Goal: Information Seeking & Learning: Find specific page/section

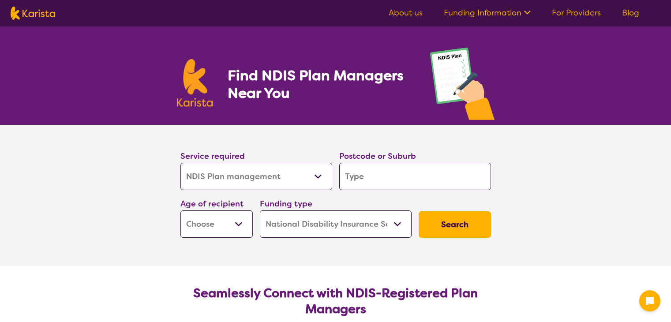
select select "NDIS Plan management"
select select "NDIS"
select select "NDIS Plan management"
select select "NDIS"
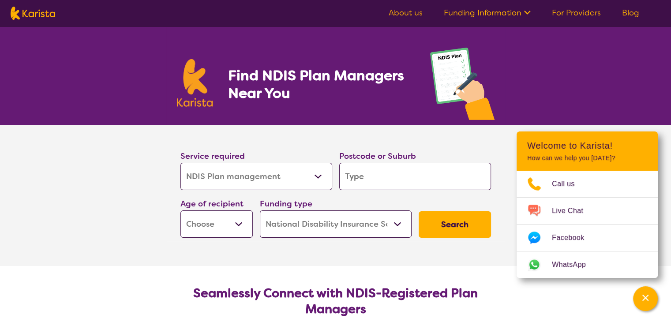
click at [356, 172] on input "search" at bounding box center [415, 176] width 152 height 27
type input "q"
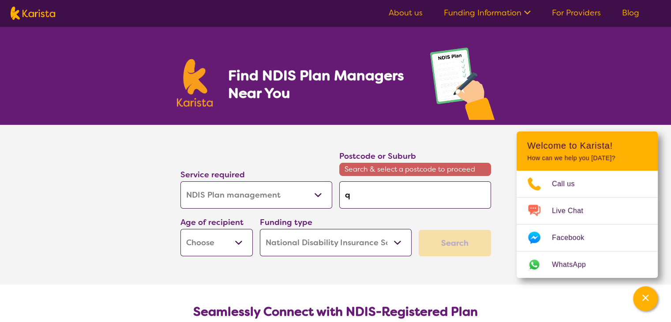
type input "qu"
type input "que"
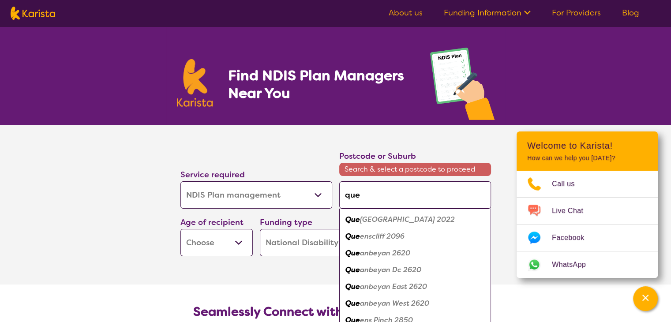
type input "quen"
type input "quenb"
type input "quenbe"
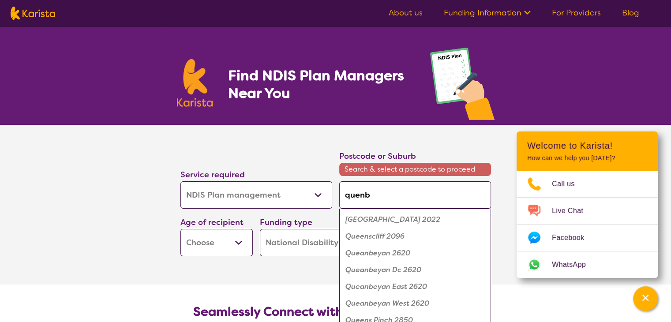
type input "quenbe"
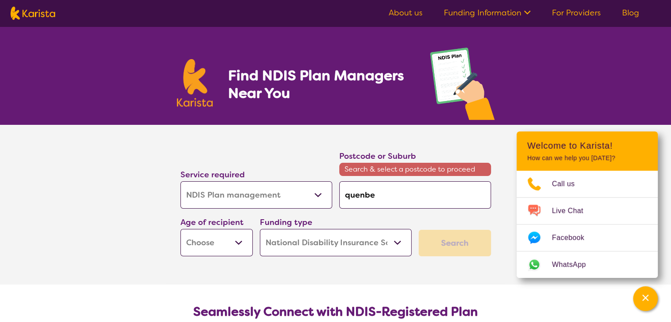
type input "quenbey"
type input "quenbeya"
type input "quenbeyan"
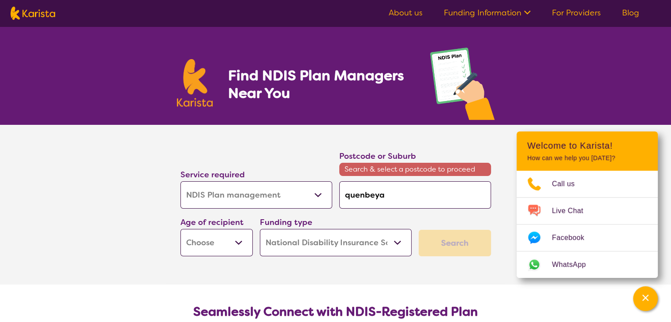
type input "quenbeyan"
click at [231, 240] on select "Early Childhood - 0 to 9 Child - 10 to 11 Adolescent - 12 to 17 Adult - 18 to 6…" at bounding box center [217, 242] width 72 height 27
select select "AS"
click at [181, 229] on select "Early Childhood - 0 to 9 Child - 10 to 11 Adolescent - 12 to 17 Adult - 18 to 6…" at bounding box center [217, 242] width 72 height 27
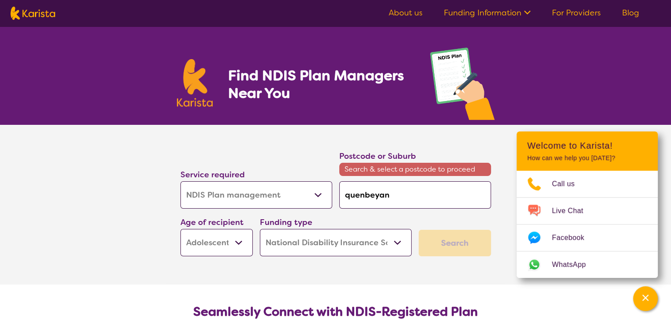
select select "AS"
click at [275, 197] on select "Allied Health Assistant Assessment ([MEDICAL_DATA] or [MEDICAL_DATA]) Behaviour…" at bounding box center [257, 194] width 152 height 27
select select "[MEDICAL_DATA]"
click at [181, 181] on select "Allied Health Assistant Assessment ([MEDICAL_DATA] or [MEDICAL_DATA]) Behaviour…" at bounding box center [257, 194] width 152 height 27
select select "[MEDICAL_DATA]"
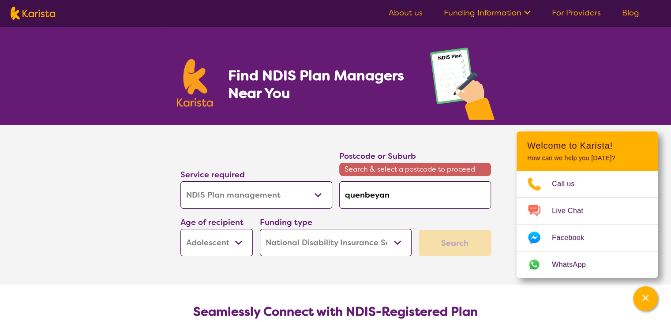
click at [251, 190] on select "Allied Health Assistant Assessment ([MEDICAL_DATA] or [MEDICAL_DATA]) Behaviour…" at bounding box center [257, 194] width 152 height 27
select select "NDIS Plan management"
click at [181, 181] on select "Allied Health Assistant Assessment ([MEDICAL_DATA] or [MEDICAL_DATA]) Behaviour…" at bounding box center [257, 194] width 152 height 27
select select "NDIS Plan management"
click at [280, 198] on select "Allied Health Assistant Assessment ([MEDICAL_DATA] or [MEDICAL_DATA]) Behaviour…" at bounding box center [257, 194] width 152 height 27
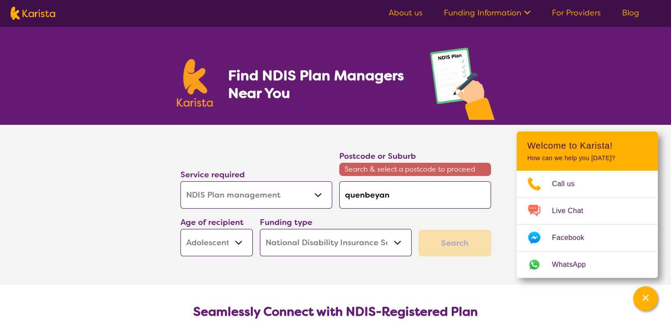
select select "NDIS Support Coordination"
click at [181, 181] on select "Allied Health Assistant Assessment ([MEDICAL_DATA] or [MEDICAL_DATA]) Behaviour…" at bounding box center [257, 194] width 152 height 27
select select "NDIS Support Coordination"
click at [405, 189] on input "quenbeyan" at bounding box center [415, 194] width 152 height 27
type input "quenbeya"
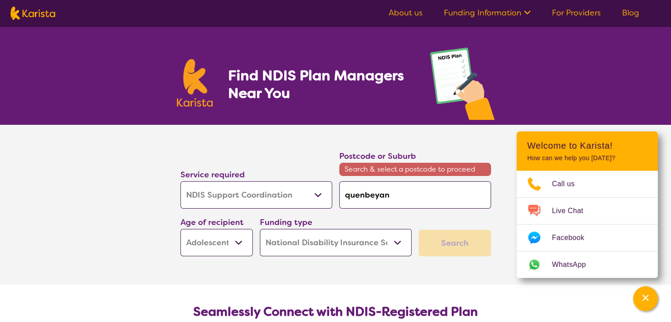
type input "quenbeya"
type input "quenbey"
type input "quenbe"
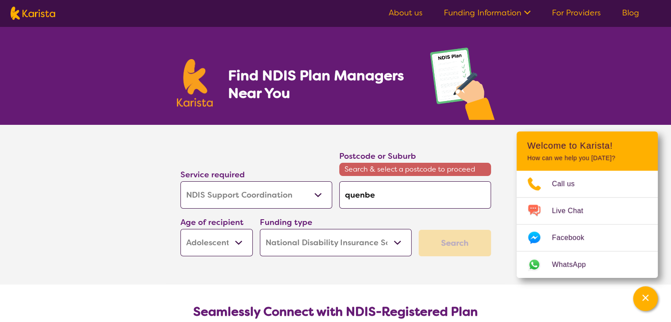
type input "quenb"
type input "quen"
type input "que"
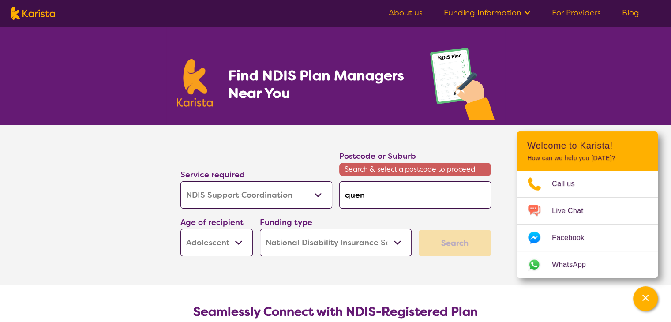
type input "que"
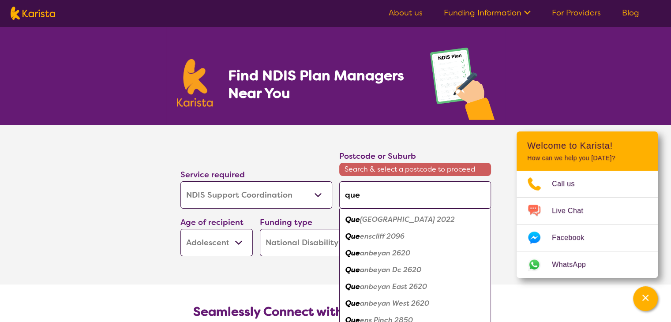
type input "qu"
click at [383, 255] on em "eanbeyan 2620" at bounding box center [383, 253] width 55 height 9
type input "2620"
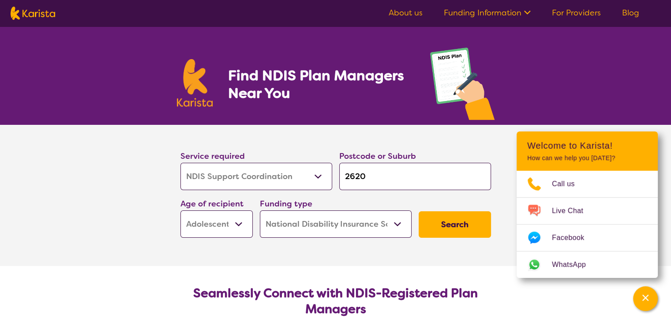
click at [454, 220] on button "Search" at bounding box center [455, 224] width 72 height 26
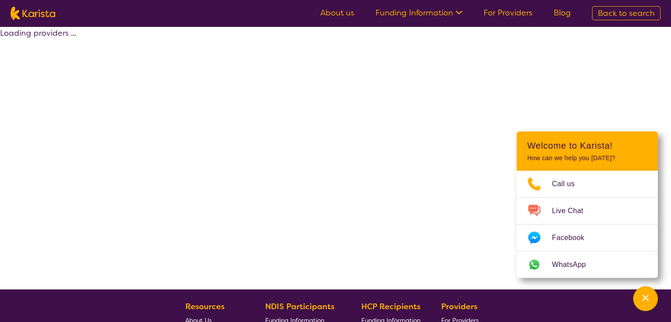
select select "NDIS"
select select "NDIS Support Coordination"
select select "AS"
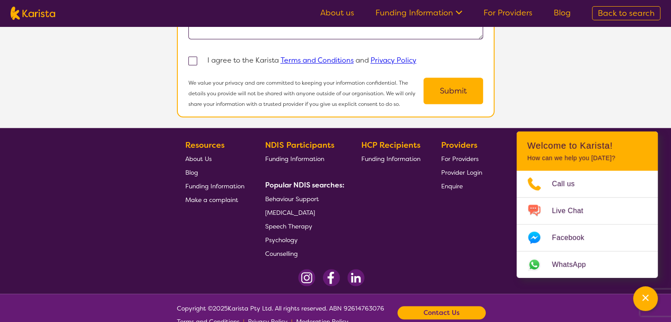
scroll to position [850, 0]
